Goal: Use online tool/utility: Utilize a website feature to perform a specific function

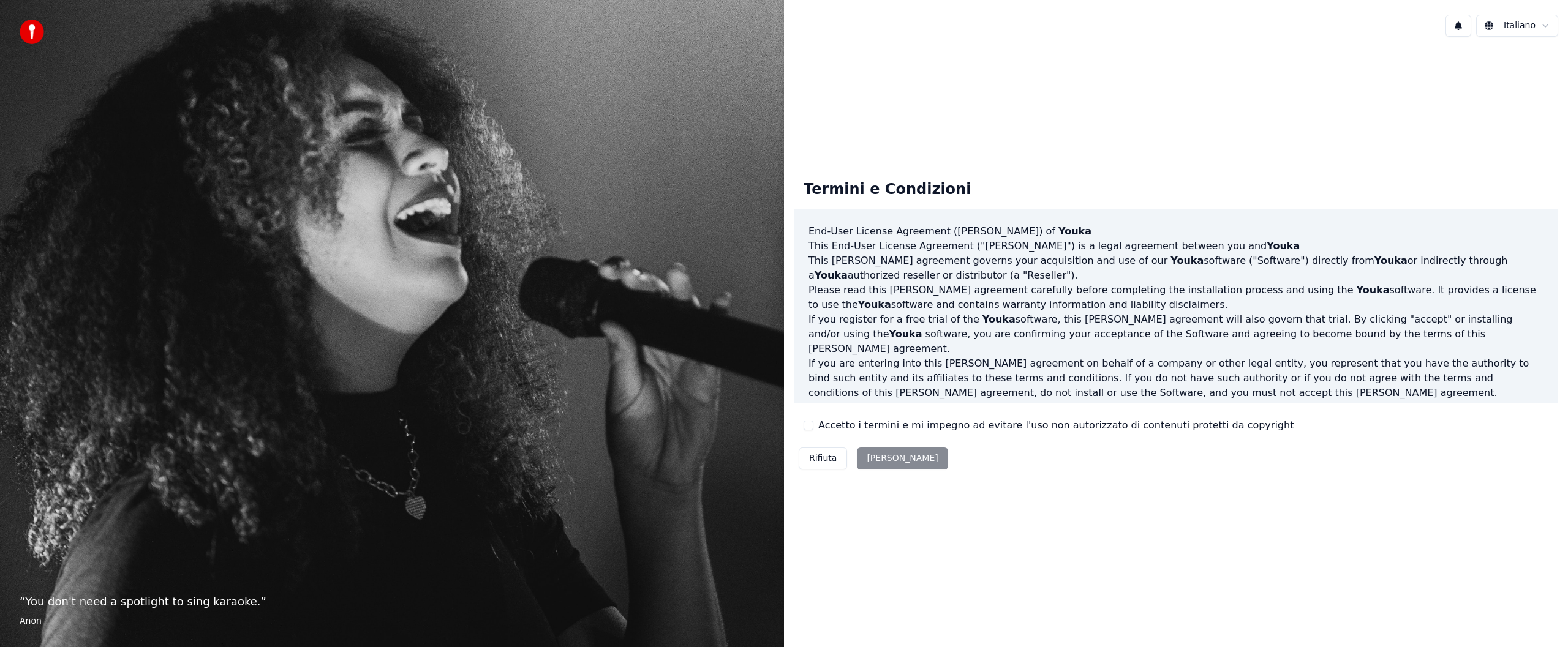
click at [875, 455] on div "Rifiuta [PERSON_NAME]" at bounding box center [873, 458] width 159 height 32
click at [808, 428] on button "Accetto i termini e mi impegno ad evitare l'uso non autorizzato di contenuti pr…" at bounding box center [808, 425] width 10 height 10
click at [1525, 27] on html "“ You don't need a spotlight to sing karaoke. ” Anon Italiano Termini e Condizi…" at bounding box center [784, 323] width 1568 height 647
click at [873, 457] on html "“ You don't need a spotlight to sing karaoke. ” Anon Italiano Termini e Condizi…" at bounding box center [784, 323] width 1568 height 647
click at [877, 460] on button "[PERSON_NAME]" at bounding box center [902, 459] width 91 height 22
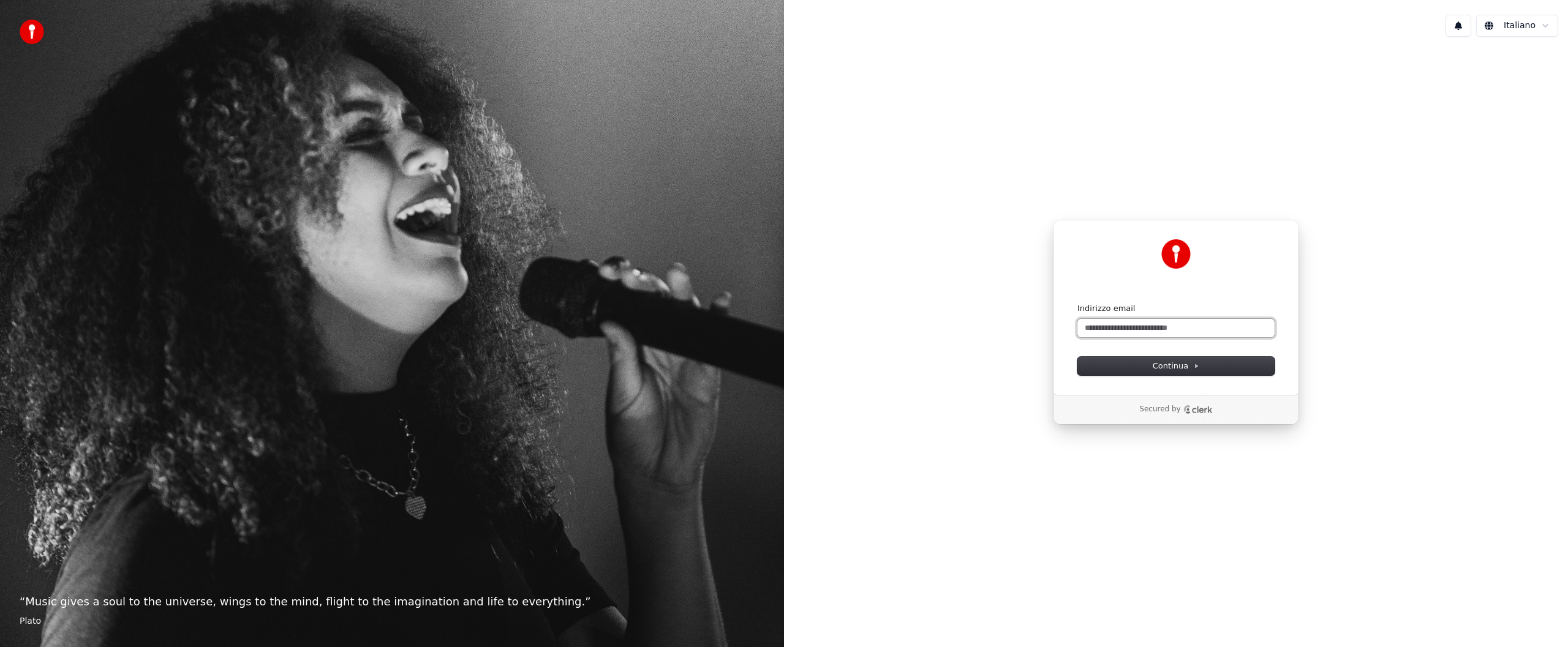
click at [1089, 327] on input "Indirizzo email" at bounding box center [1176, 328] width 197 height 18
click at [1089, 324] on input "Indirizzo email" at bounding box center [1176, 328] width 197 height 18
click at [1090, 331] on input "Indirizzo email" at bounding box center [1176, 328] width 197 height 18
click at [1159, 365] on span "Continua" at bounding box center [1176, 366] width 47 height 11
type input "**********"
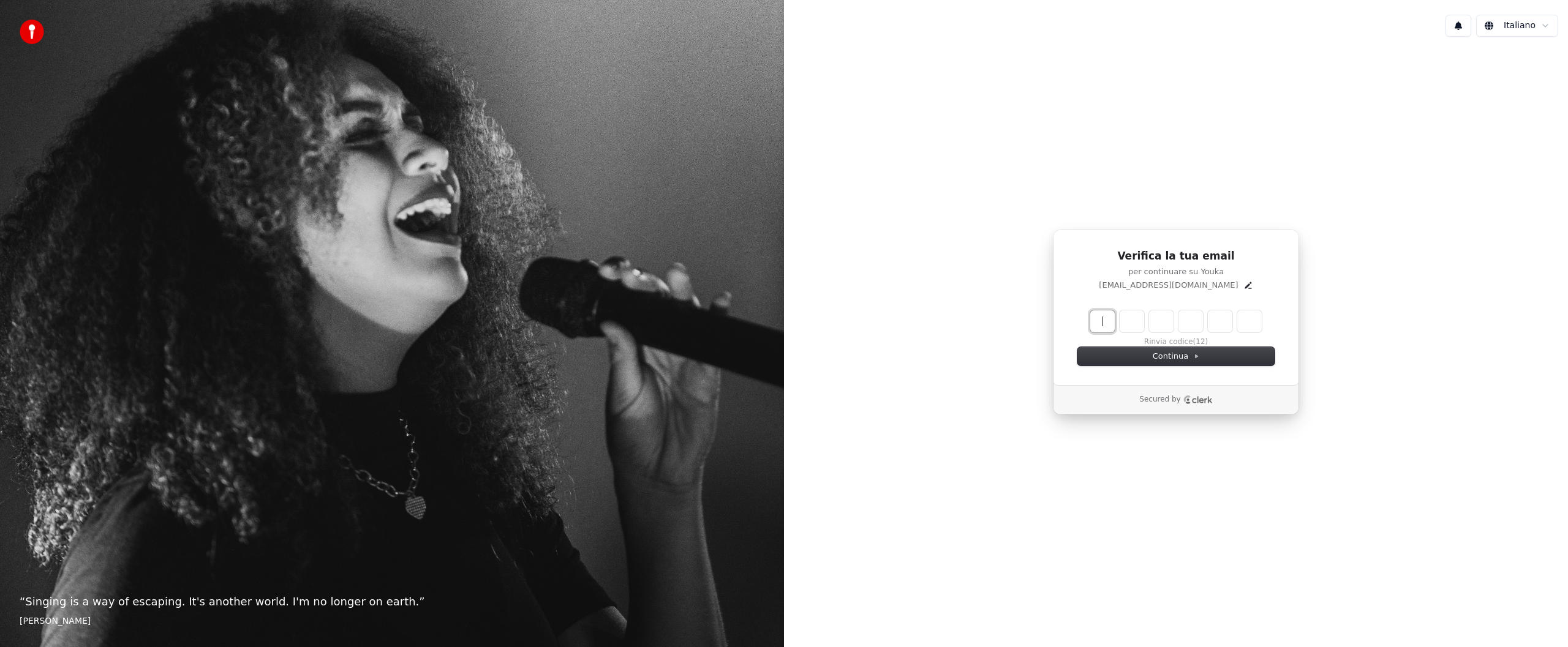
click at [1109, 323] on input "Enter verification code" at bounding box center [1188, 321] width 196 height 22
type input "******"
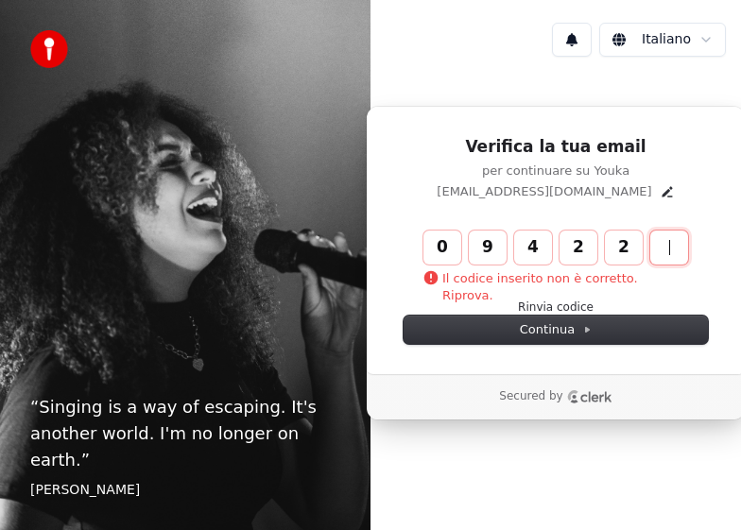
type input "******"
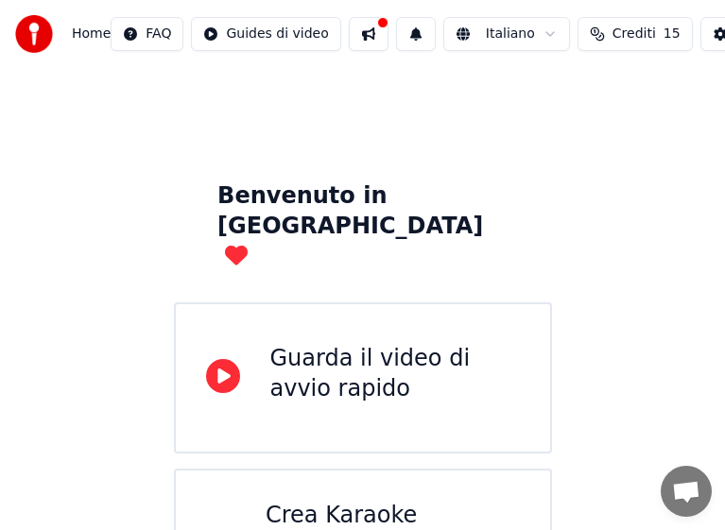
scroll to position [56, 0]
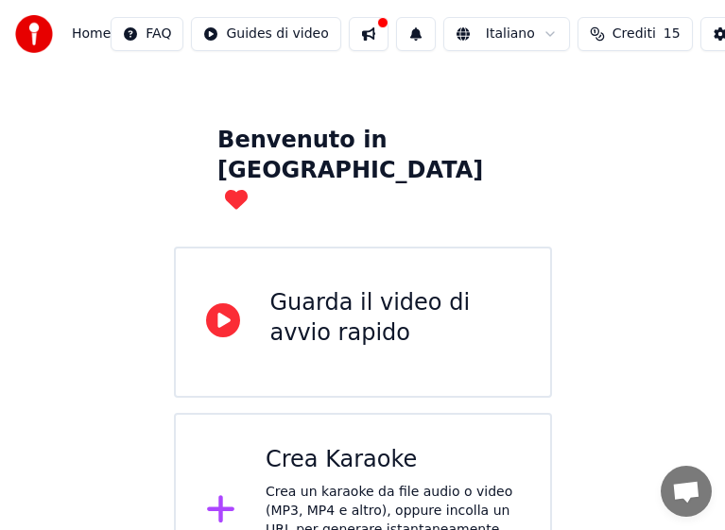
click at [335, 483] on div "Crea un karaoke da file audio o video (MP3, MP4 e altro), oppure incolla un URL…" at bounding box center [393, 530] width 254 height 95
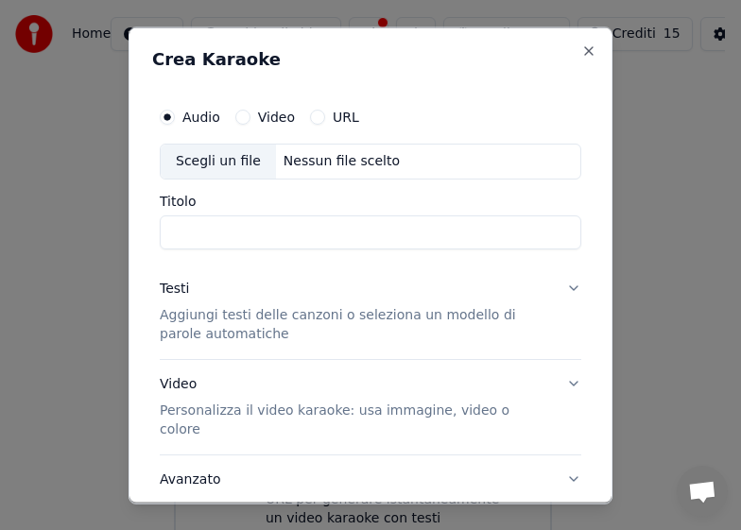
drag, startPoint x: 463, startPoint y: 41, endPoint x: 427, endPoint y: 92, distance: 62.4
click at [427, 92] on div "Crea Karaoke Audio Video URL Scegli un file Nessun file scelto Titolo Testi Agg…" at bounding box center [371, 264] width 484 height 477
click at [242, 119] on button "Video" at bounding box center [242, 116] width 15 height 15
click at [581, 49] on button "Close" at bounding box center [588, 50] width 15 height 15
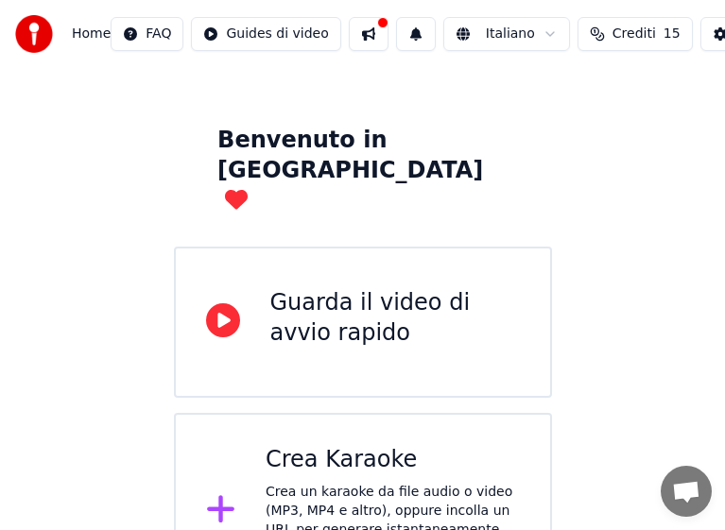
scroll to position [0, 0]
